Goal: Check status: Check status

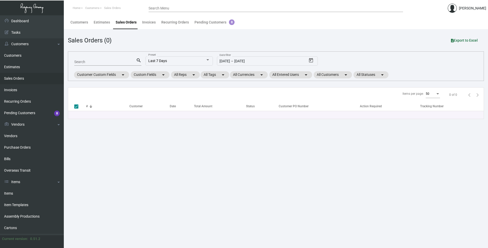
click at [98, 60] on input "Search" at bounding box center [105, 62] width 62 height 4
paste input "105154"
type input "105154"
checkbox input "false"
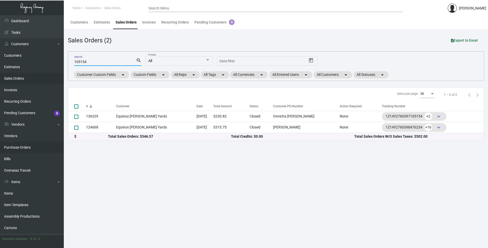
click at [20, 146] on link "Purchase Orders" at bounding box center [32, 147] width 64 height 11
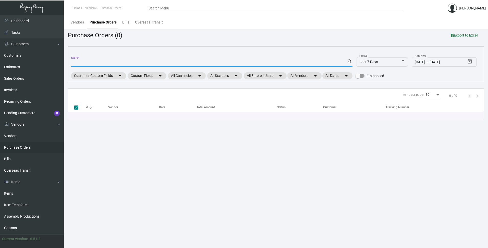
click at [84, 64] on input "Search" at bounding box center [209, 63] width 276 height 4
paste input "105154"
type input "105154"
checkbox input "false"
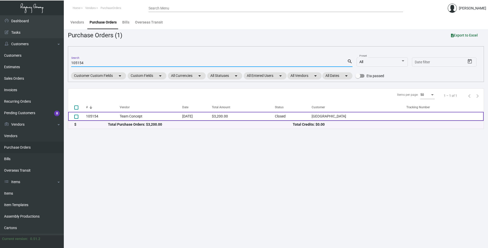
type input "105154"
click at [95, 115] on td "105154" at bounding box center [103, 116] width 34 height 9
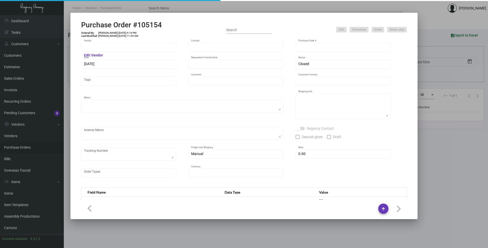
type input "Team Concept"
type input "[PERSON_NAME]"
type input "105154"
type input "[DATE]"
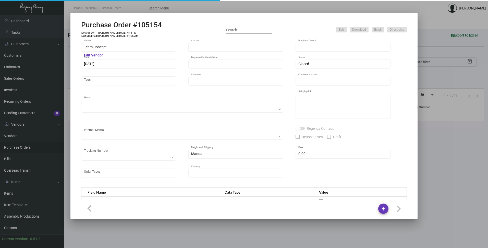
type input "[GEOGRAPHIC_DATA]"
type input "[PERSON_NAME]"
type textarea "***ANY PRICE DISCREPANCY MUST BE CALLED OUT PRIOR TO PROCEEDING WITH THIS ORDER…"
type textarea "[GEOGRAPHIC_DATA] - [PERSON_NAME] [STREET_ADDRESS] Tel: [PHONE_NUMBER]"
type input "$ 0.00"
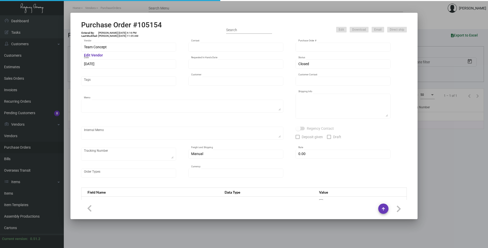
type input "United States Dollar $"
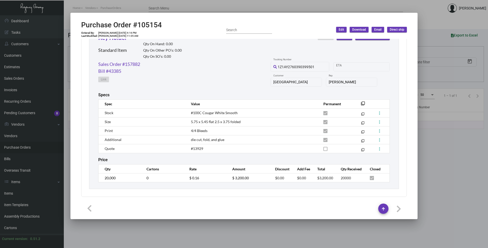
scroll to position [250, 0]
